Goal: Information Seeking & Learning: Learn about a topic

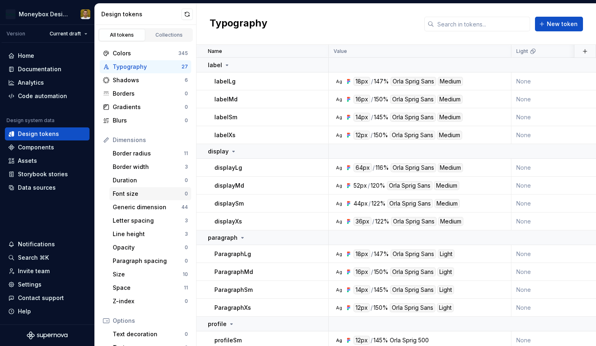
click at [155, 189] on div "Font size 0" at bounding box center [151, 193] width 82 height 13
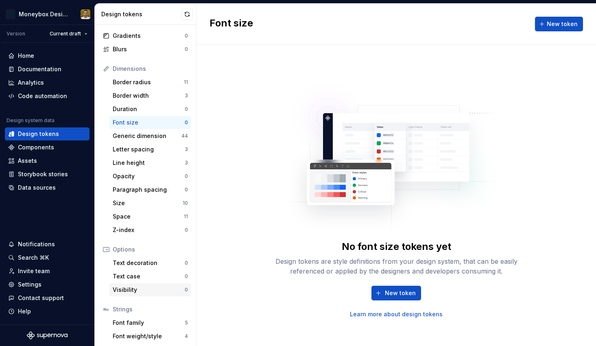
scroll to position [100, 0]
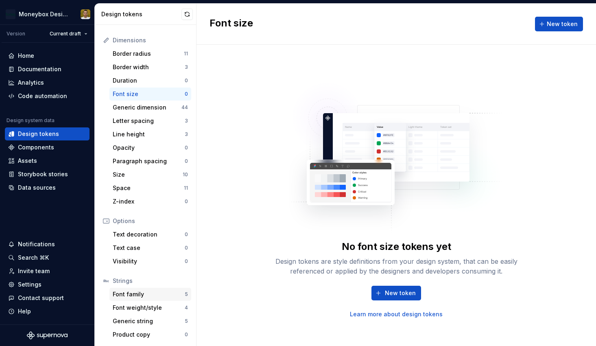
click at [146, 296] on div "Font family" at bounding box center [149, 294] width 72 height 8
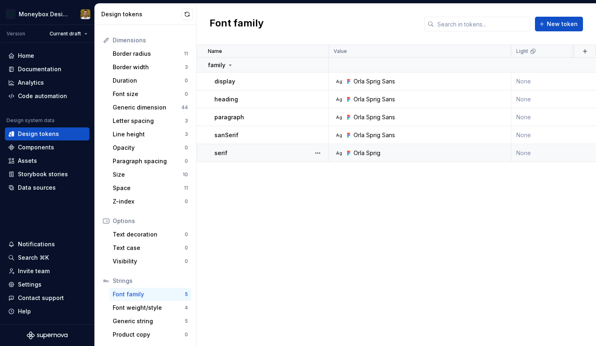
click at [268, 156] on div "serif" at bounding box center [272, 153] width 114 height 8
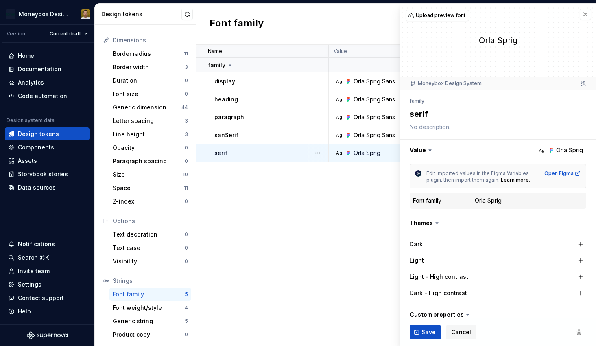
click at [286, 151] on div "serif" at bounding box center [272, 153] width 114 height 8
click at [313, 153] on button "button" at bounding box center [317, 152] width 11 height 11
type textarea "*"
